Goal: Obtain resource: Download file/media

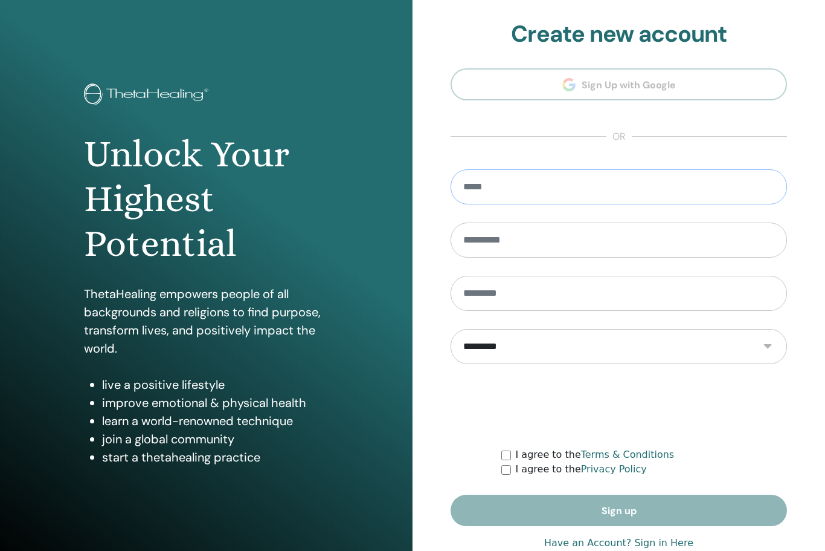
click at [599, 189] on input "email" at bounding box center [619, 186] width 337 height 35
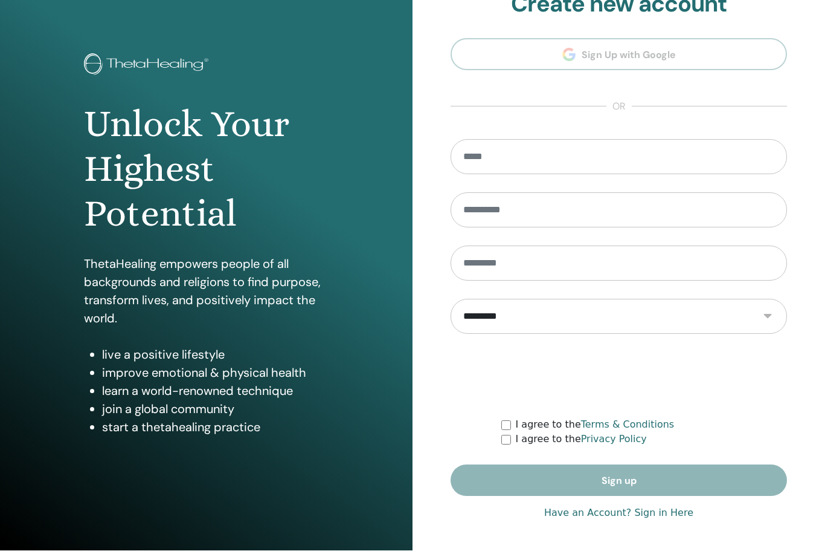
click at [659, 514] on link "Have an Account? Sign in Here" at bounding box center [618, 513] width 149 height 15
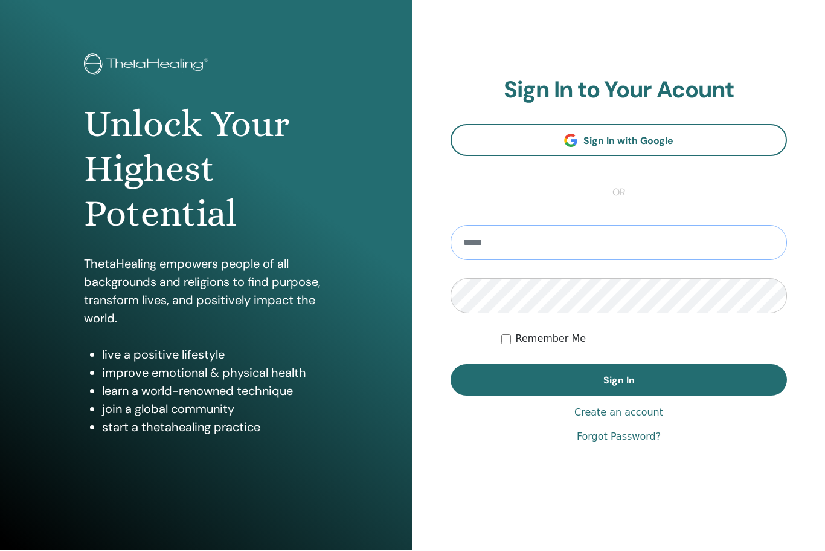
click at [602, 236] on input "email" at bounding box center [619, 242] width 337 height 35
type input "**********"
click at [619, 380] on button "Sign In" at bounding box center [619, 379] width 337 height 31
click at [516, 338] on label "Remember Me" at bounding box center [551, 339] width 71 height 15
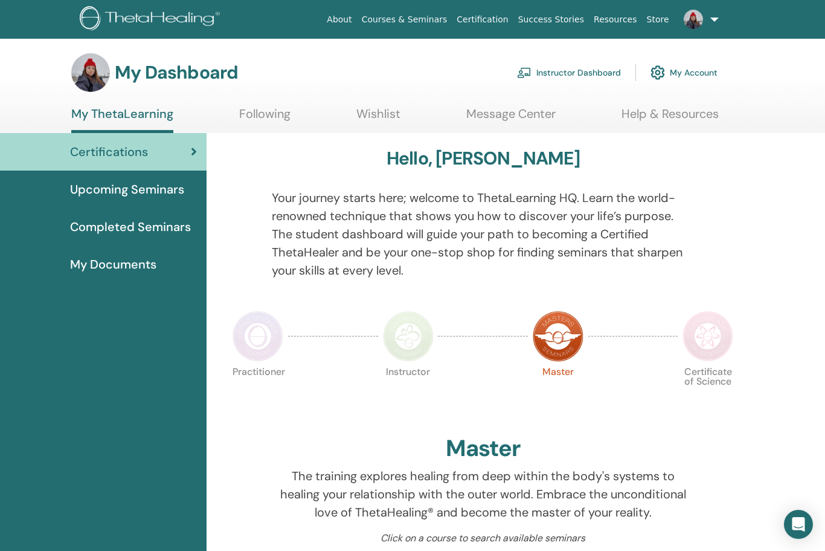
click at [114, 233] on span "Completed Seminars" at bounding box center [130, 227] width 121 height 18
click at [101, 222] on span "Completed Seminars" at bounding box center [130, 227] width 121 height 18
click at [108, 265] on span "My Documents" at bounding box center [113, 264] width 86 height 18
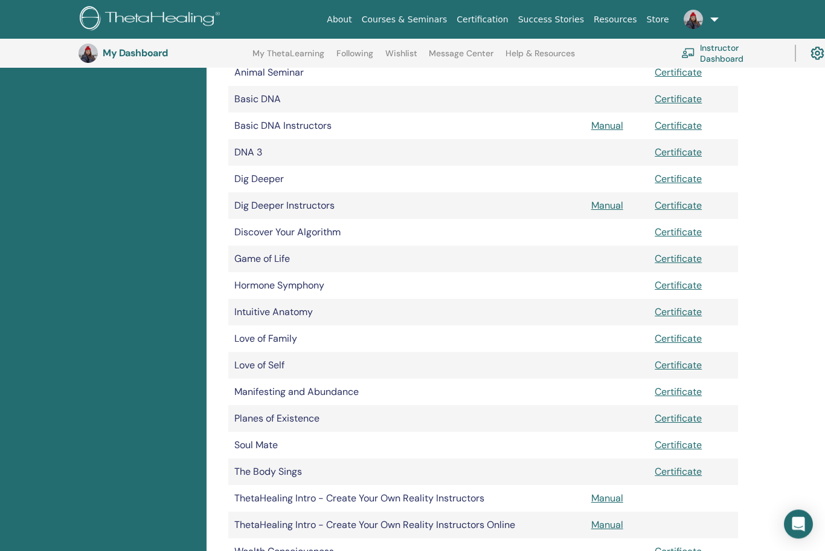
scroll to position [292, 0]
click at [602, 208] on link "Manual" at bounding box center [608, 204] width 32 height 13
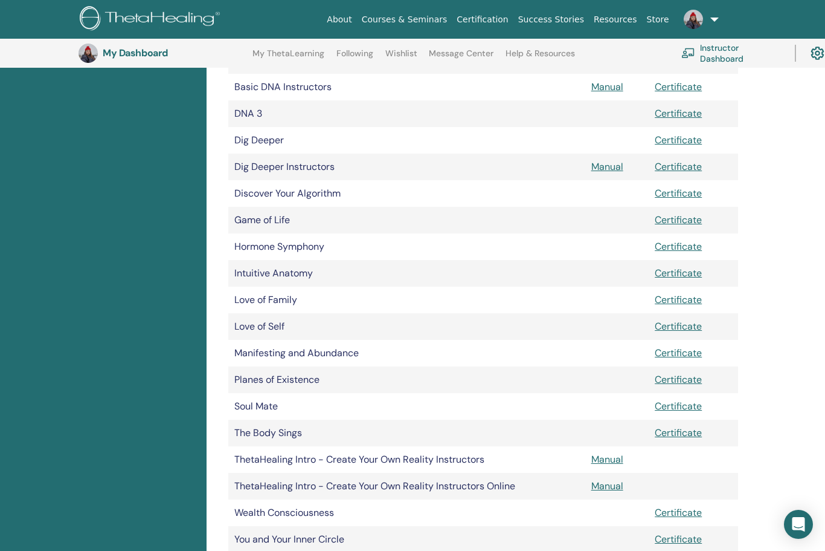
scroll to position [332, 0]
